Goal: Check status: Check status

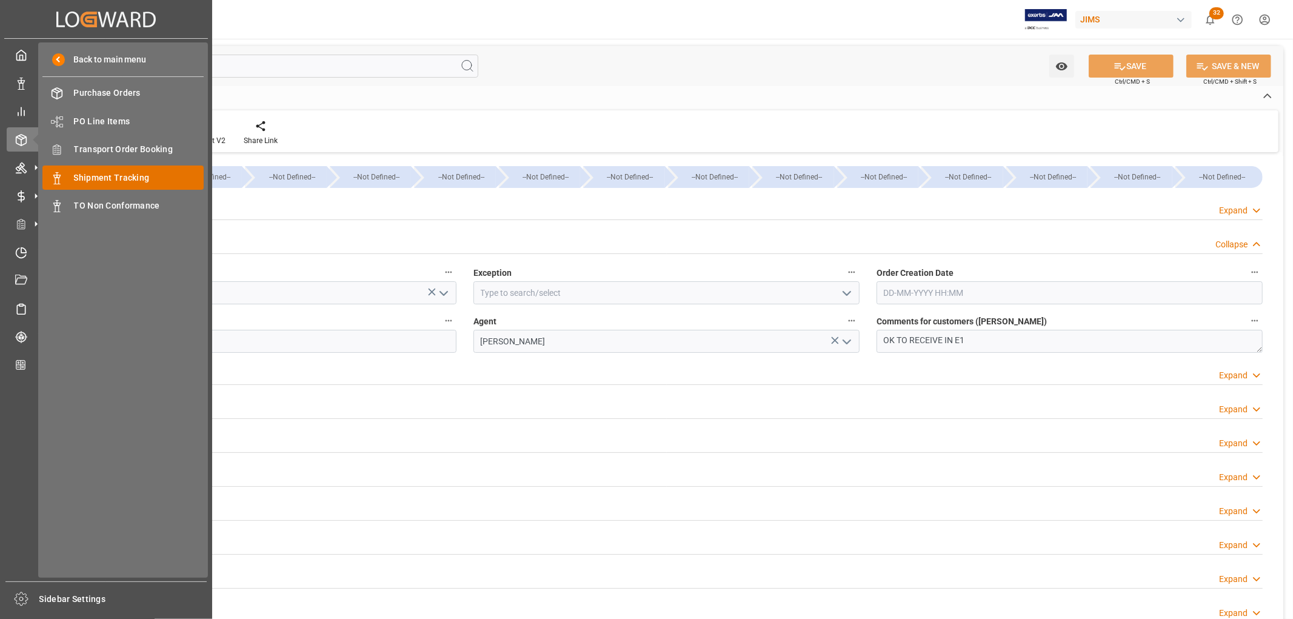
click at [138, 176] on span "Shipment Tracking" at bounding box center [139, 178] width 130 height 13
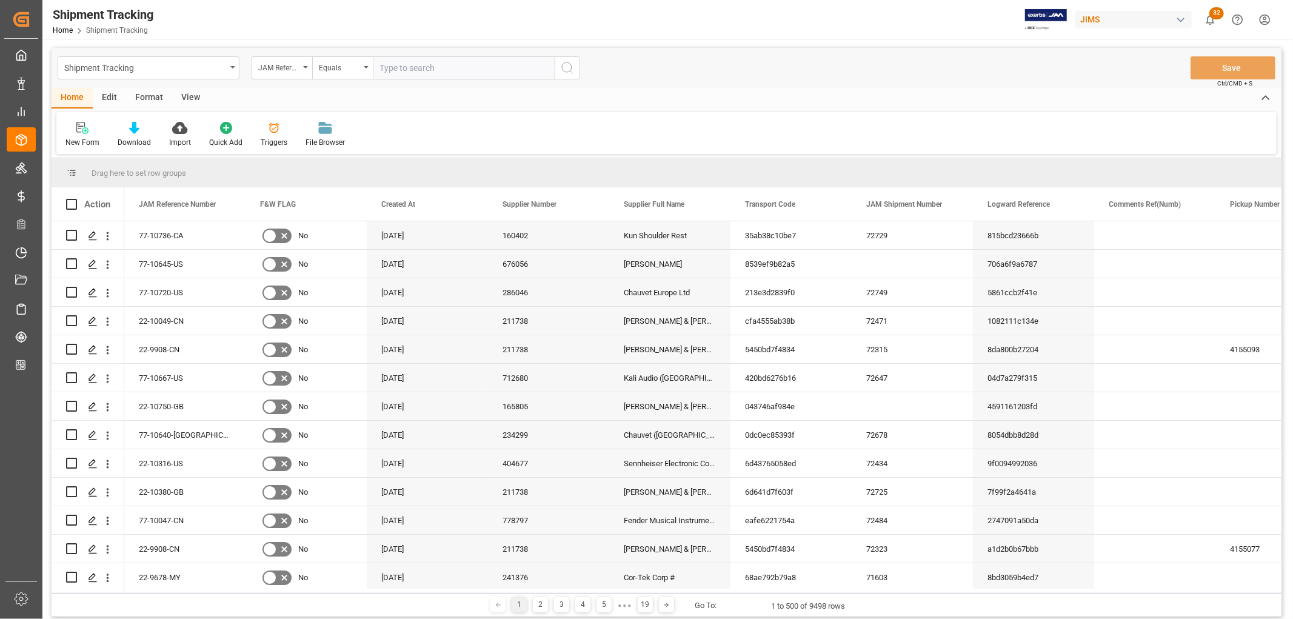
click at [403, 65] on input "text" at bounding box center [464, 67] width 182 height 23
click at [395, 65] on input "text" at bounding box center [464, 67] width 182 height 23
paste input "22-10495-DE"
type input "22-10495-DE"
click at [571, 65] on circle "search button" at bounding box center [567, 67] width 10 height 10
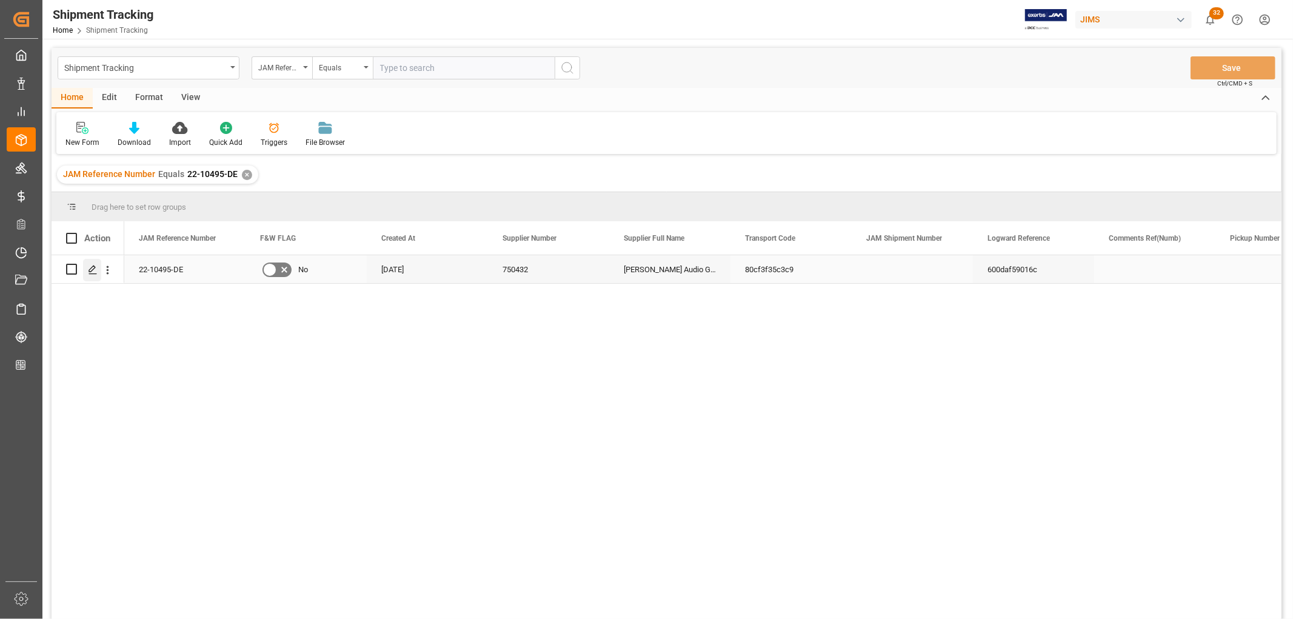
click at [95, 271] on icon "Press SPACE to select this row." at bounding box center [93, 270] width 10 height 10
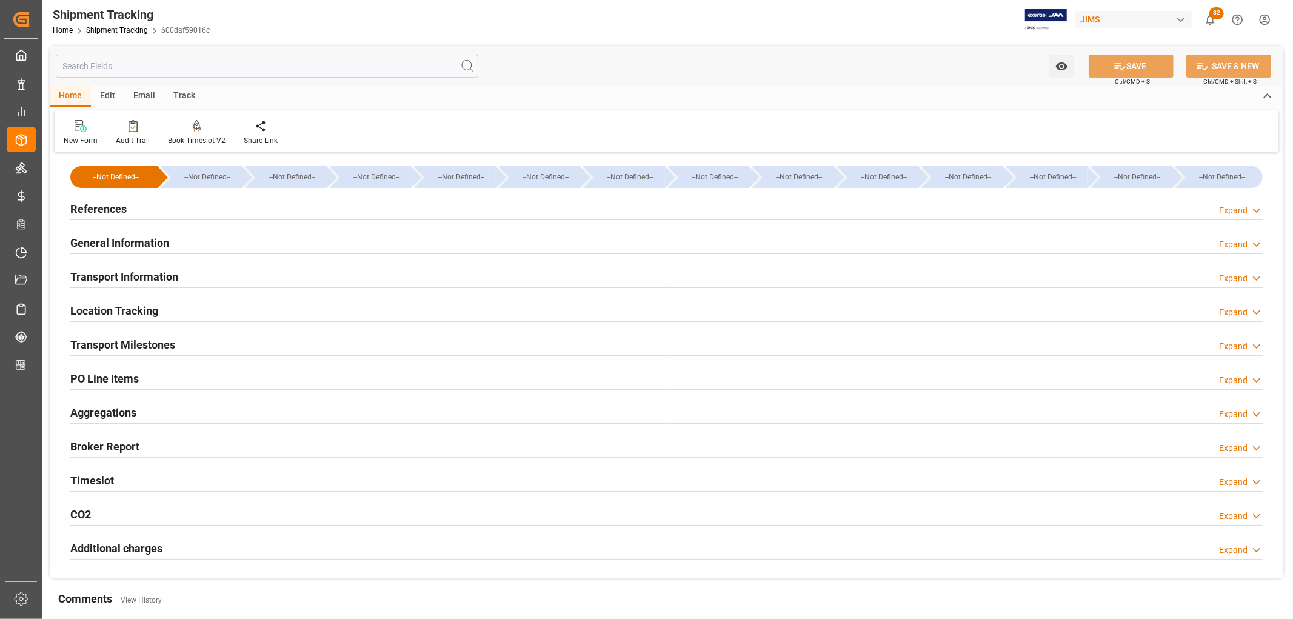
type input "[DATE] 00:00"
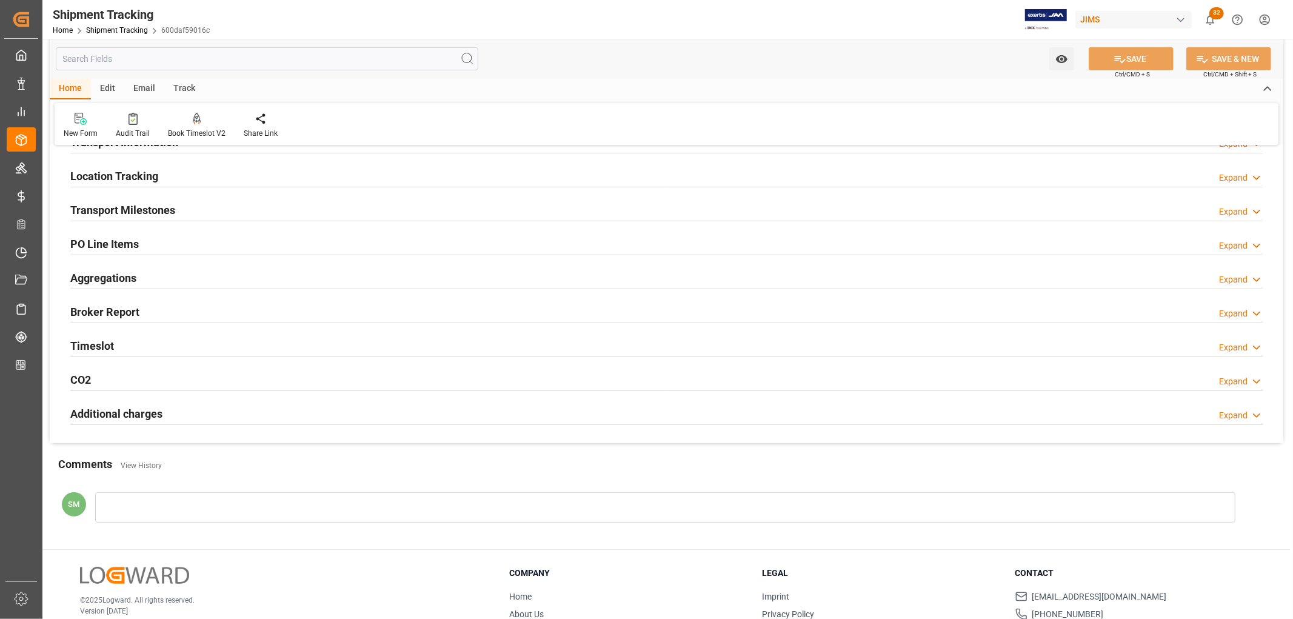
drag, startPoint x: 130, startPoint y: 202, endPoint x: 241, endPoint y: 245, distance: 119.2
click at [130, 202] on h2 "Transport Milestones" at bounding box center [122, 210] width 105 height 16
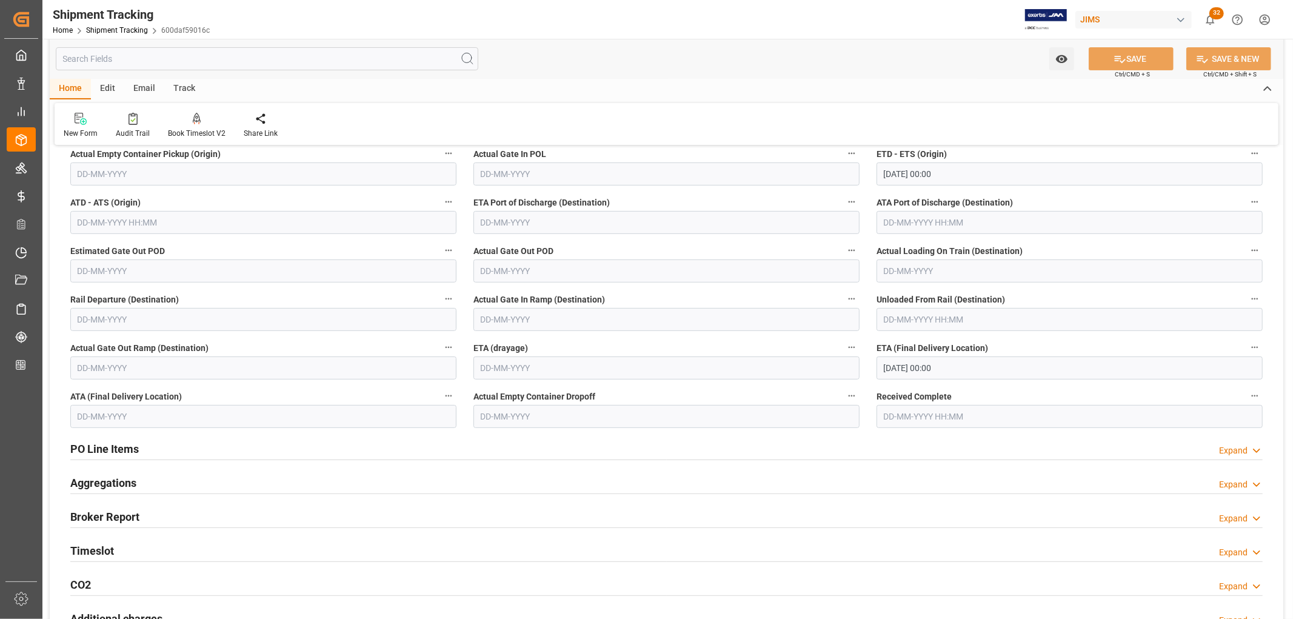
scroll to position [202, 0]
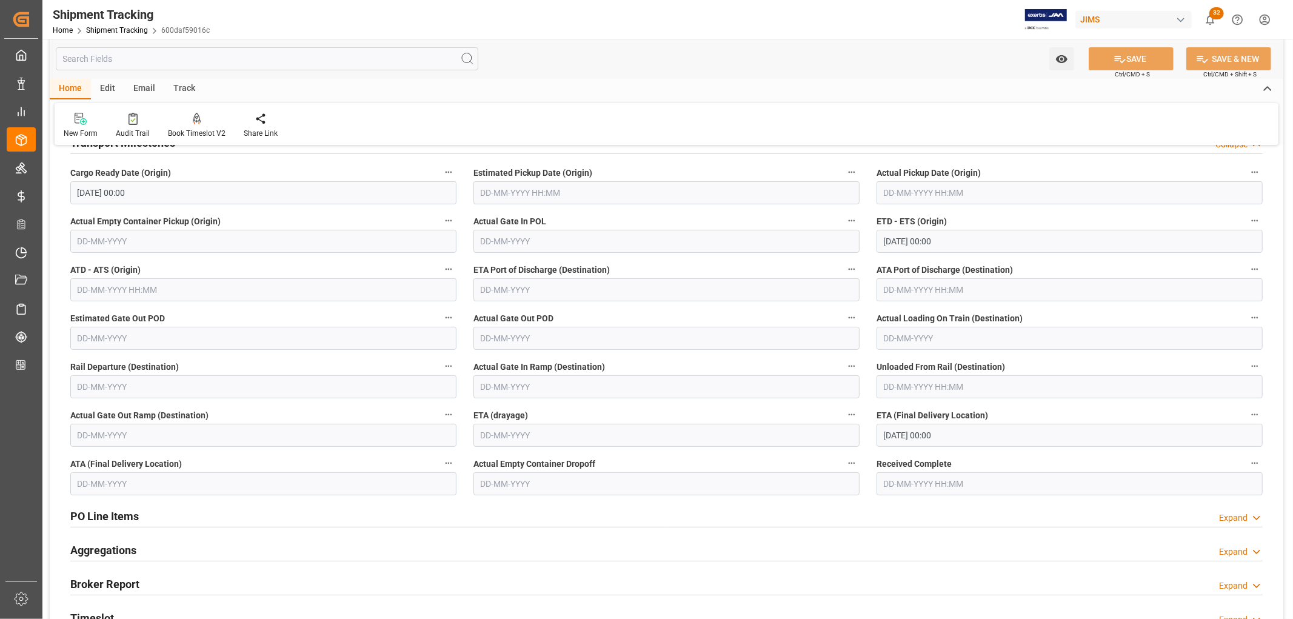
click at [1256, 413] on icon "button" at bounding box center [1255, 415] width 10 height 10
click at [1256, 413] on li "Audits" at bounding box center [1252, 414] width 62 height 20
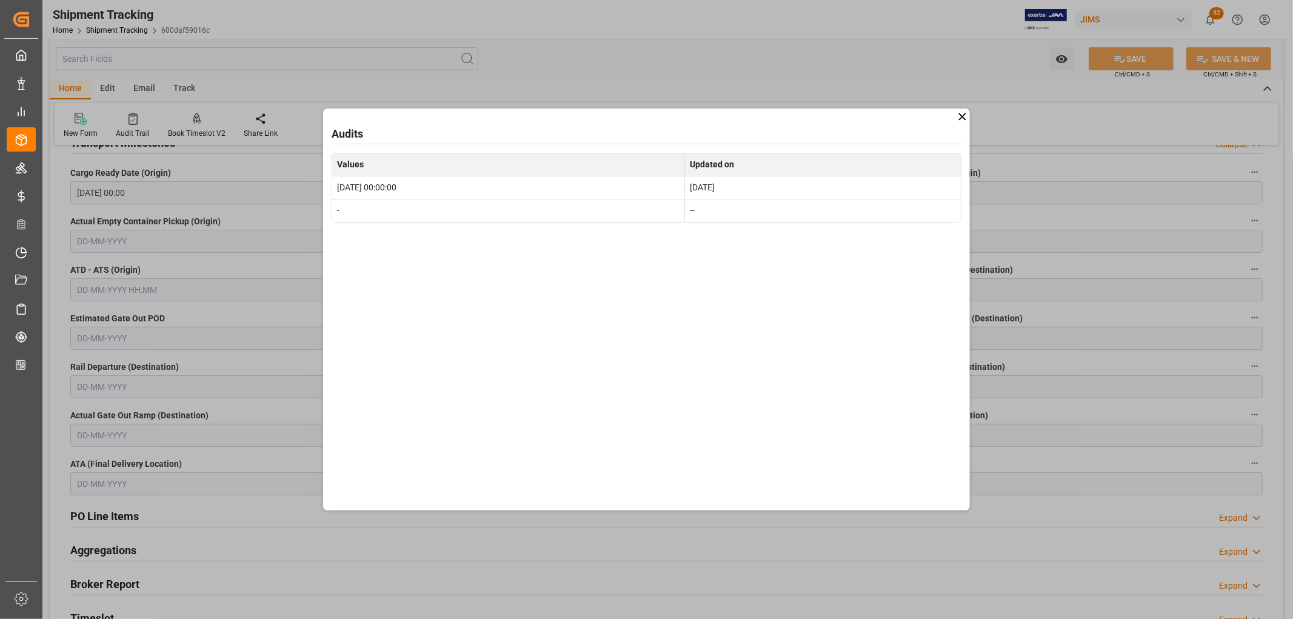
click at [789, 19] on div "Audits Values Updated on 2025-10-03 00:00:00 [DATE] - --" at bounding box center [646, 309] width 1293 height 619
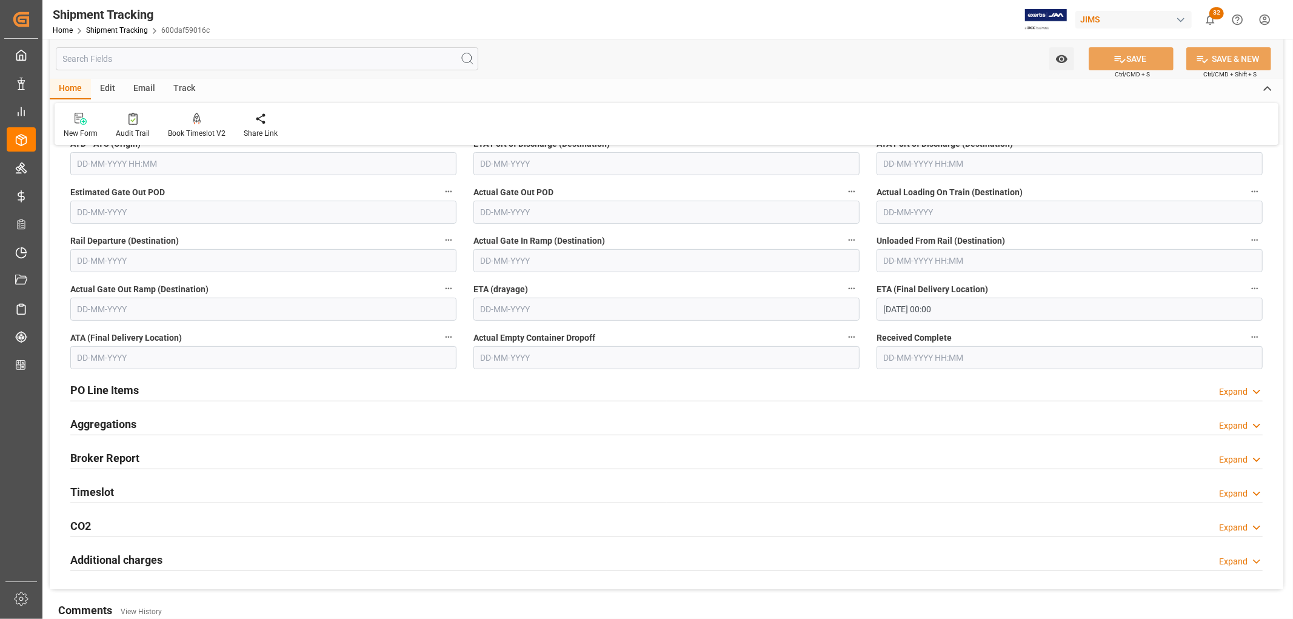
scroll to position [404, 0]
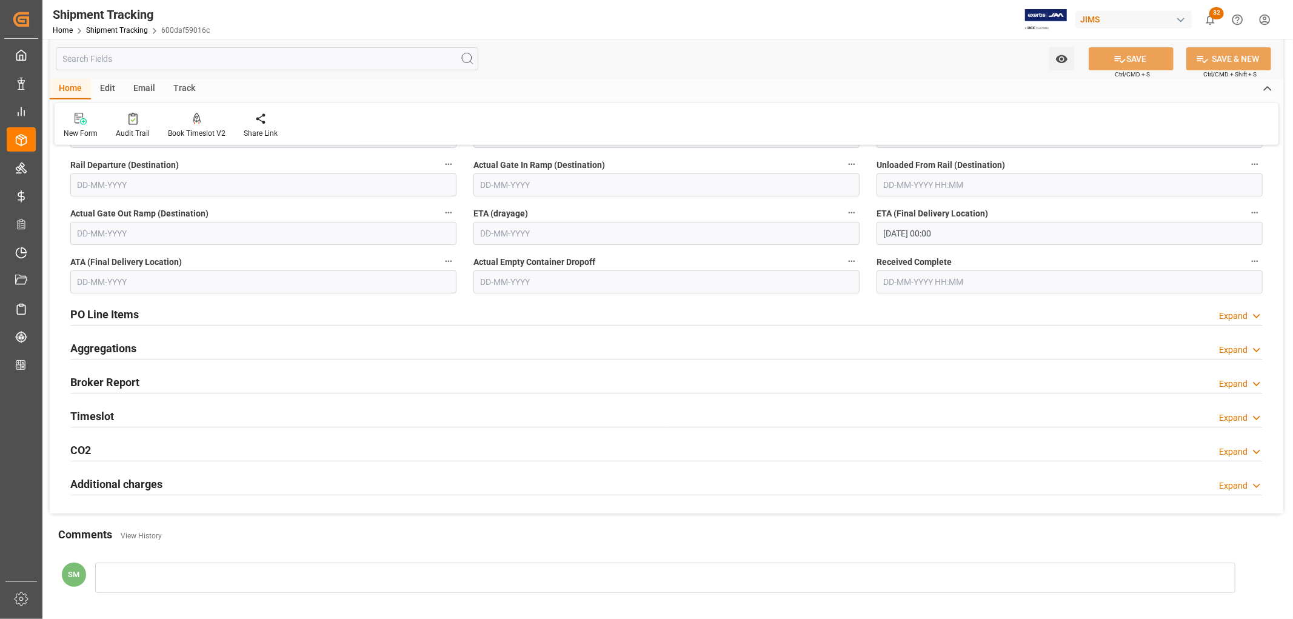
click at [101, 312] on h2 "PO Line Items" at bounding box center [104, 314] width 68 height 16
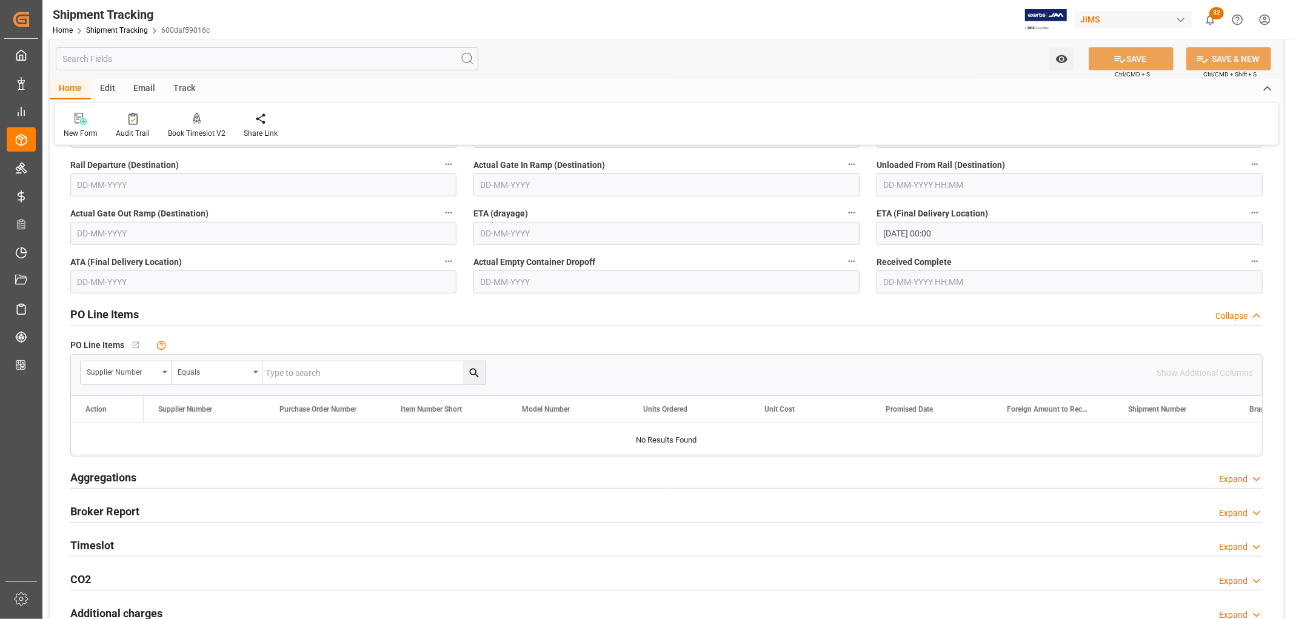
click at [101, 312] on h2 "PO Line Items" at bounding box center [104, 314] width 68 height 16
